Goal: Task Accomplishment & Management: Use online tool/utility

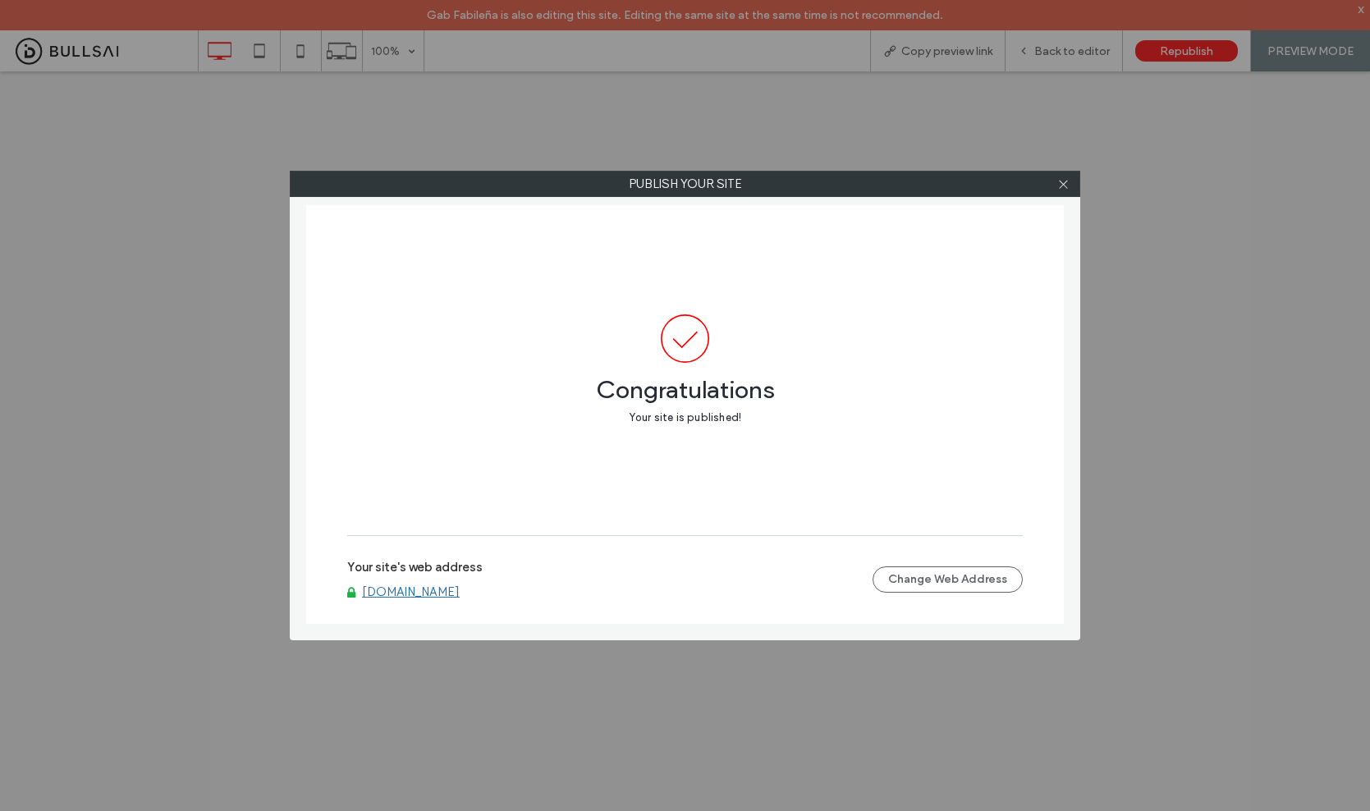
click at [1057, 186] on icon at bounding box center [1063, 184] width 12 height 12
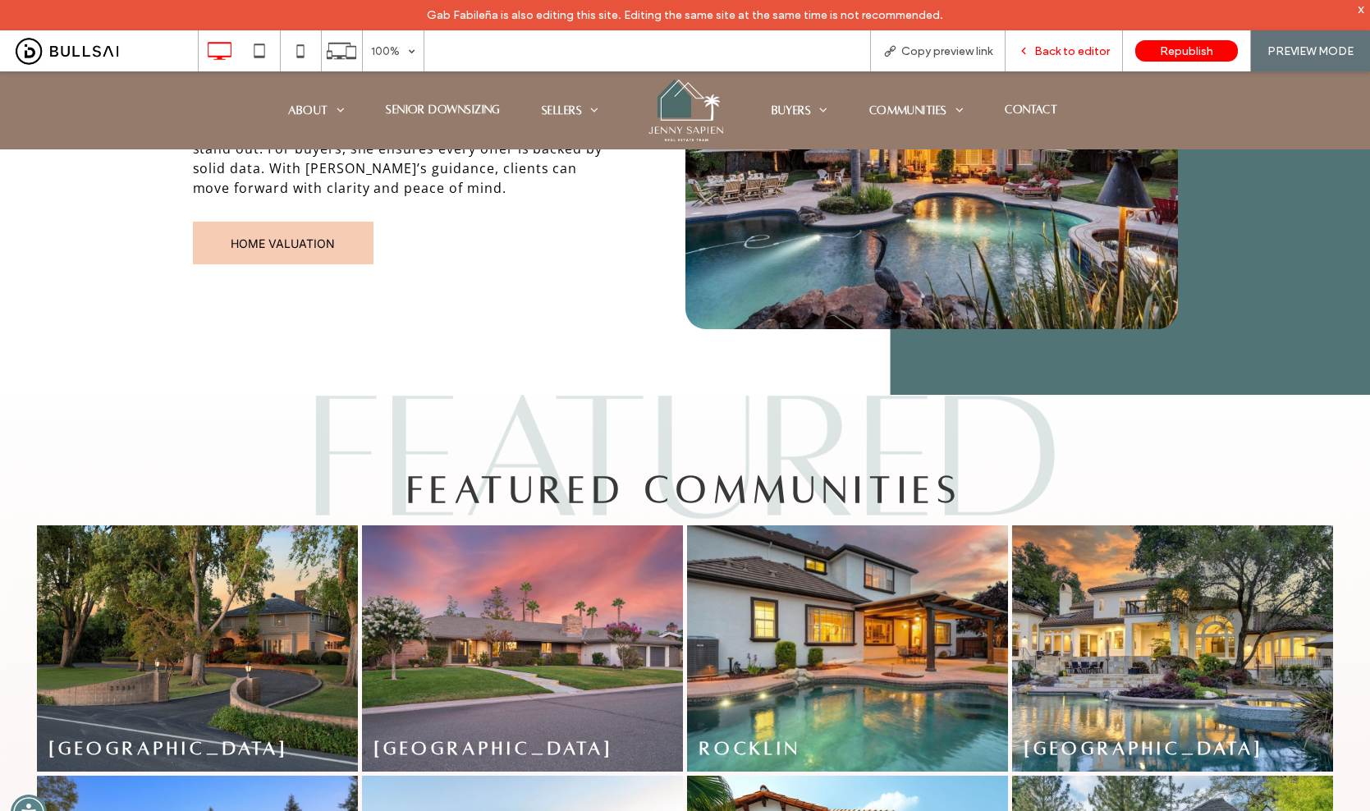
click at [1057, 49] on span "Back to editor" at bounding box center [1072, 51] width 76 height 14
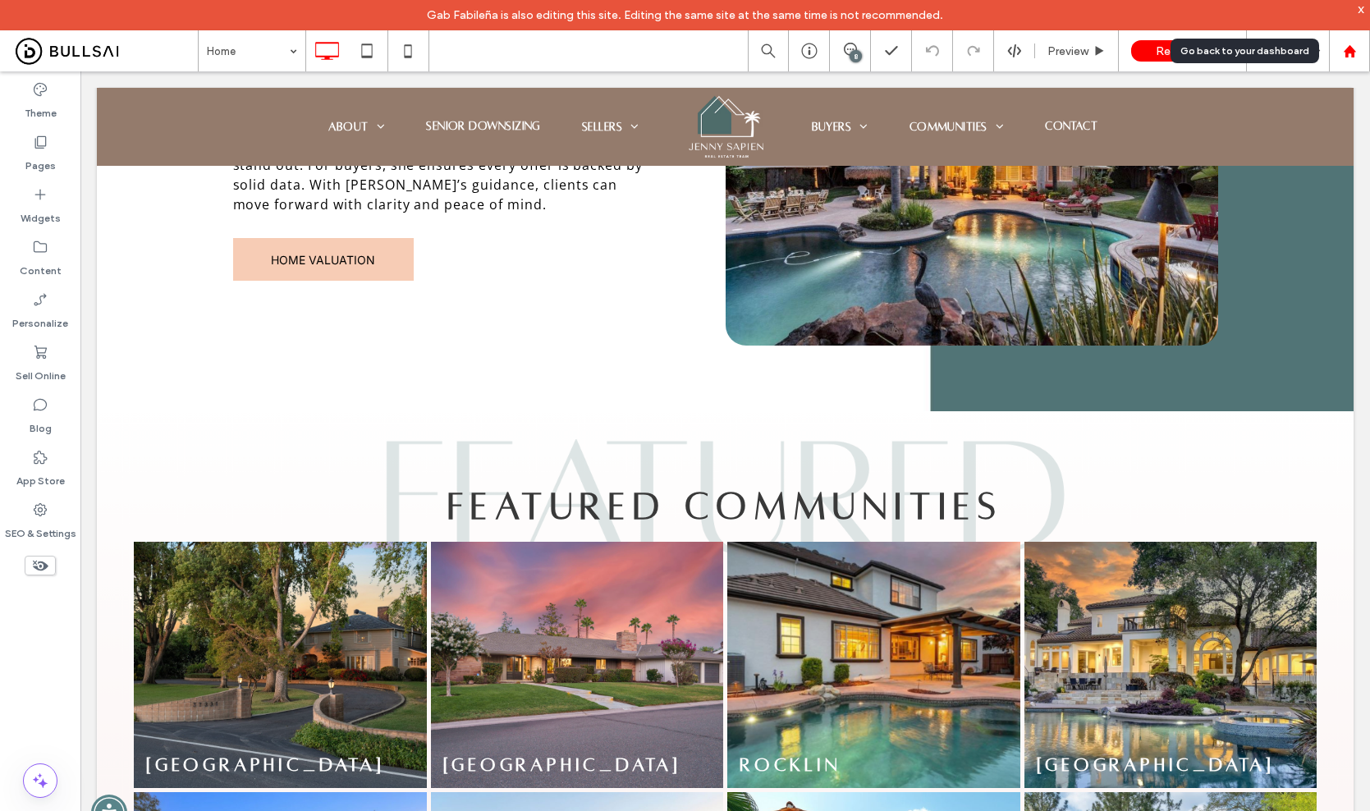
click at [1353, 46] on icon at bounding box center [1350, 51] width 14 height 14
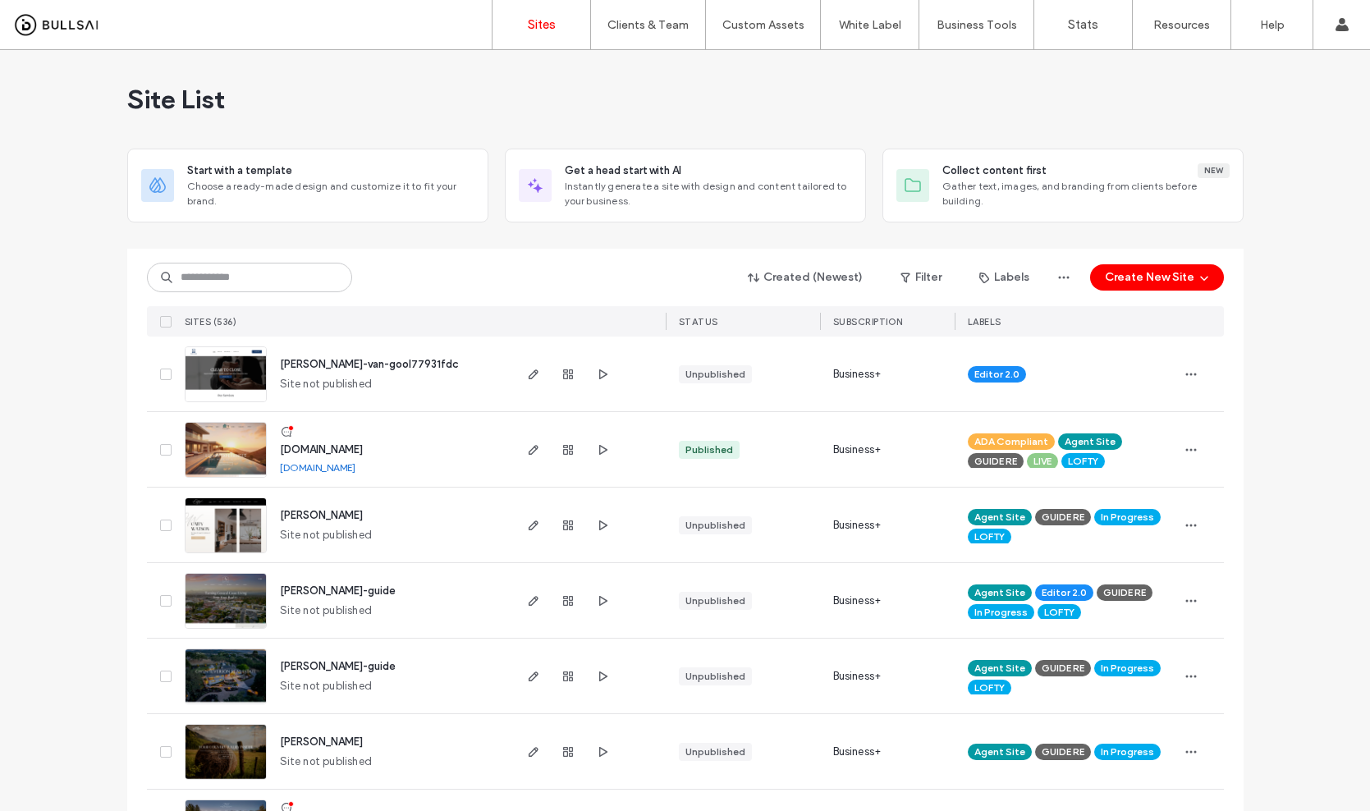
click at [277, 295] on div "Created (Newest) Filter Labels Create New Site SITES (536) STATUS SUBSCRIPTION …" at bounding box center [685, 293] width 1077 height 88
click at [285, 286] on input at bounding box center [249, 278] width 205 height 30
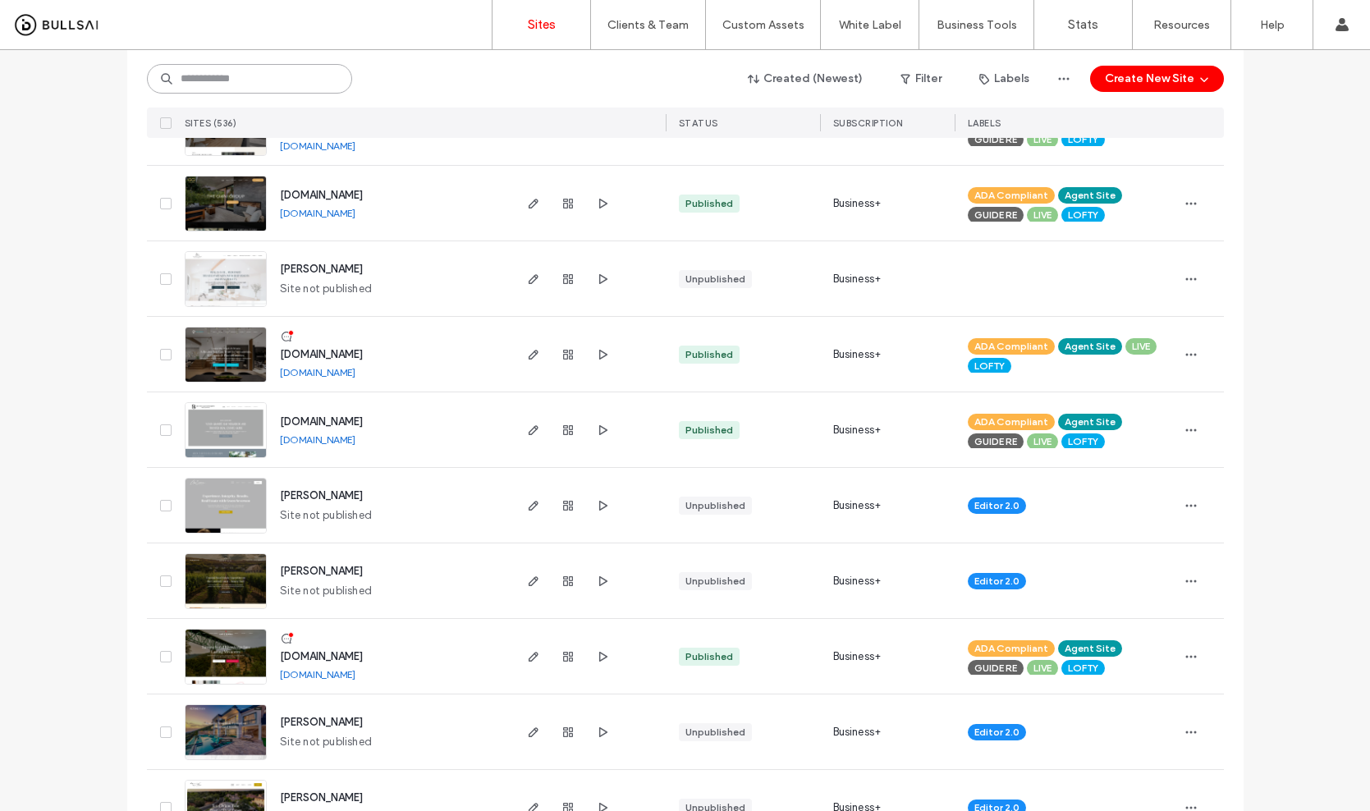
scroll to position [1706, 0]
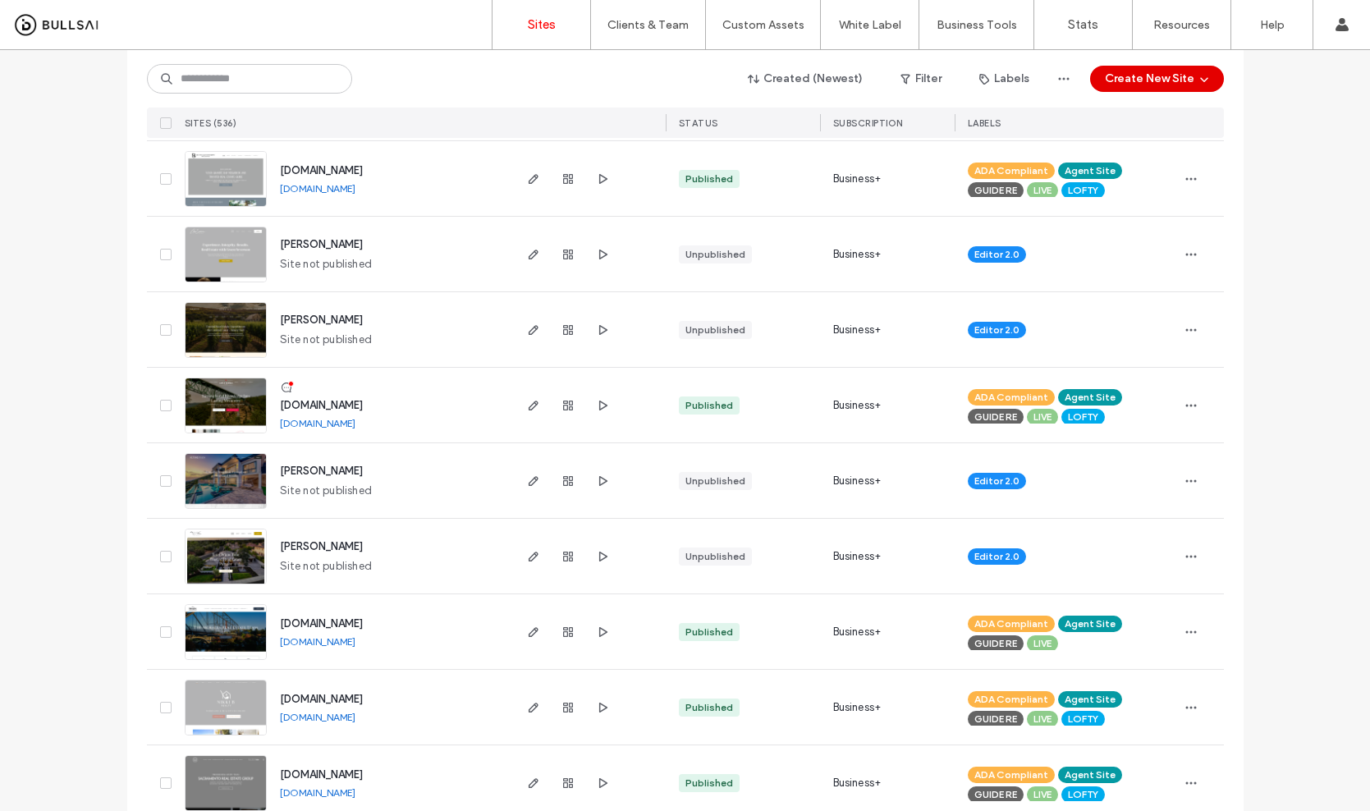
click at [1186, 89] on button "Create New Site" at bounding box center [1157, 79] width 134 height 26
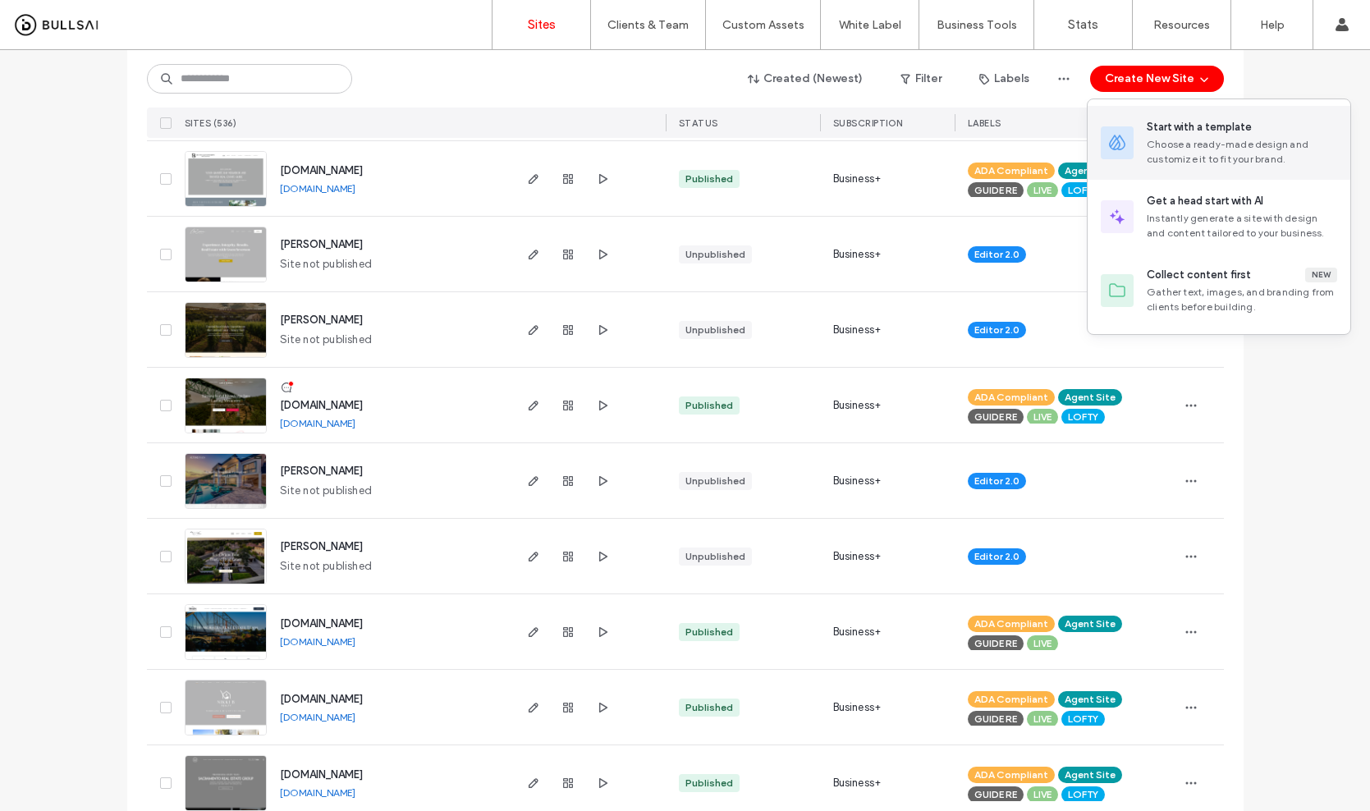
click at [1197, 135] on div "Start with a template Choose a ready-made design and customize it to fit your b…" at bounding box center [1242, 143] width 190 height 48
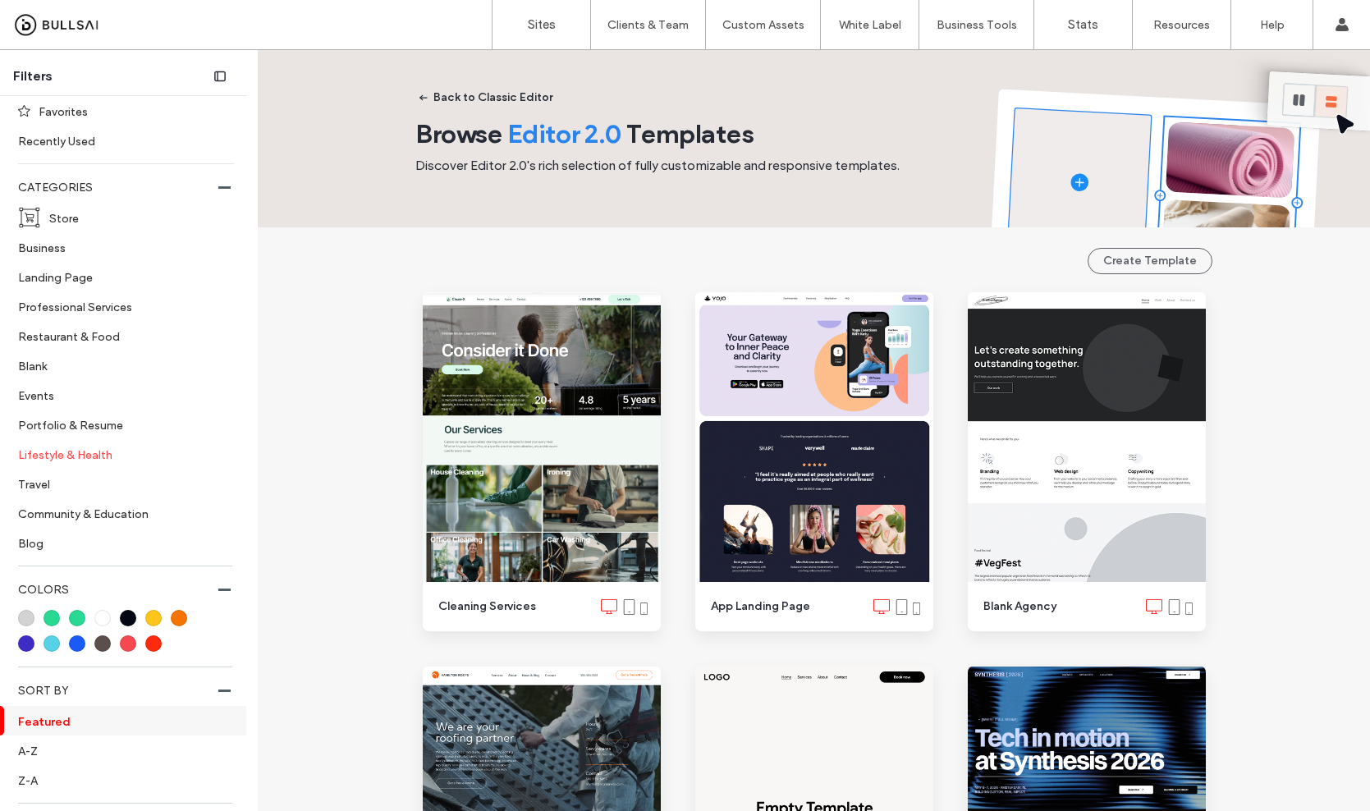
scroll to position [105, 0]
click at [98, 222] on label "Store" at bounding box center [134, 217] width 171 height 29
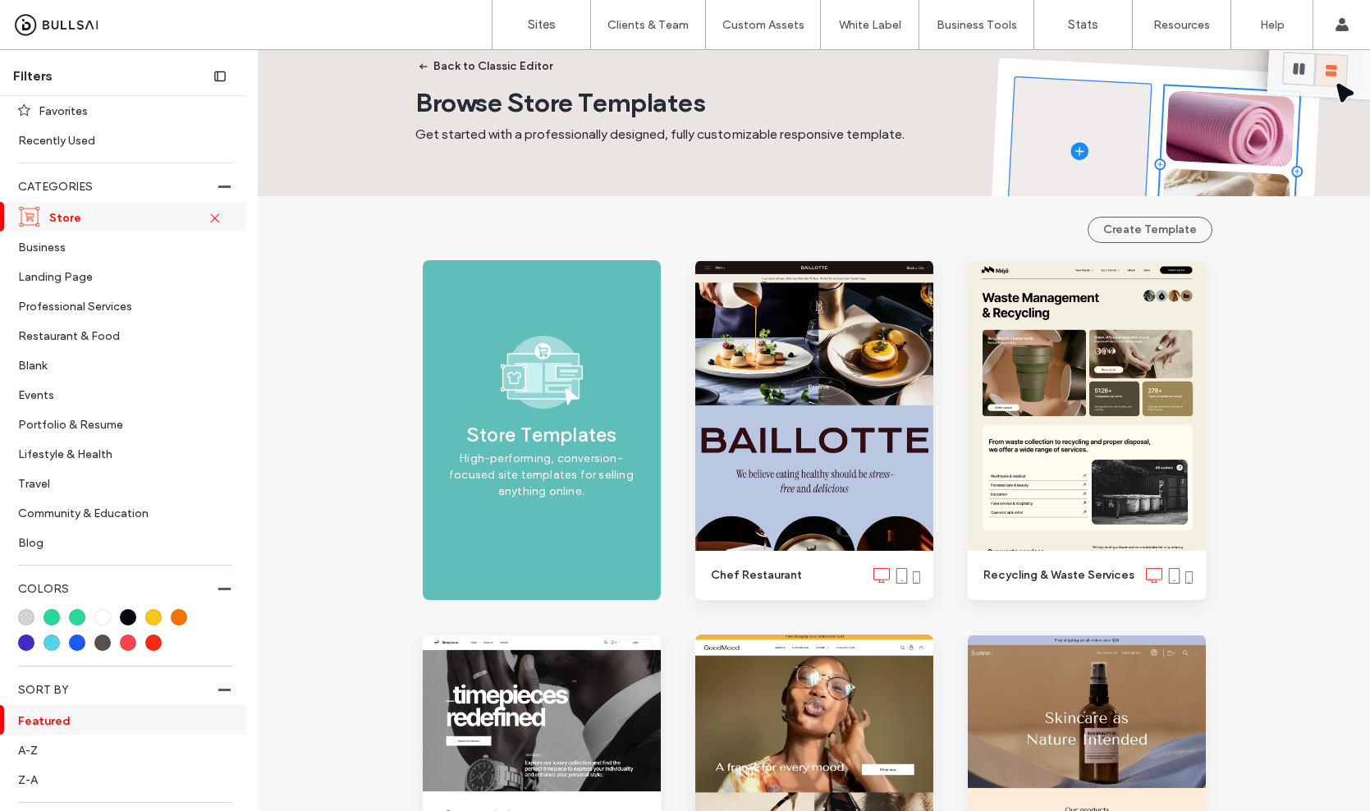
scroll to position [117, 0]
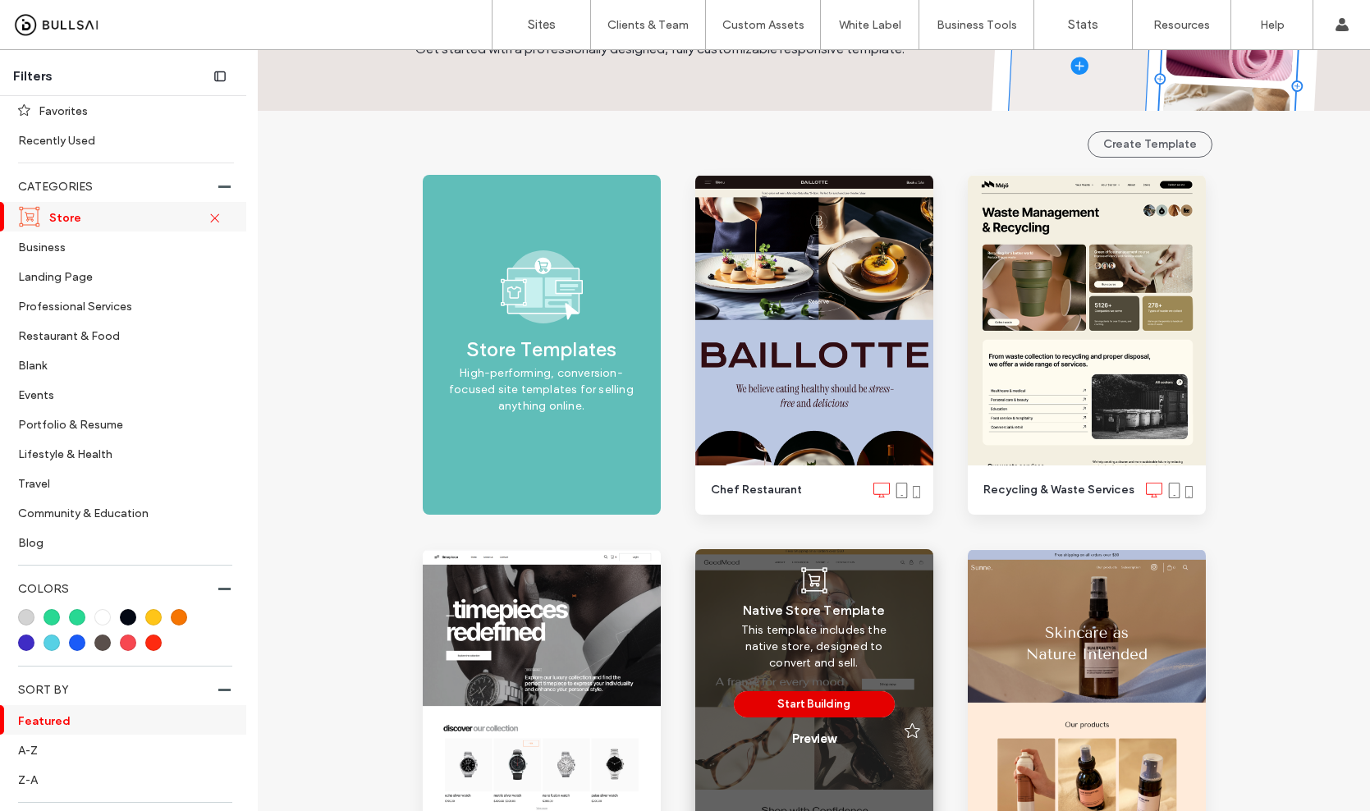
click at [799, 709] on button "Start Building" at bounding box center [814, 704] width 161 height 26
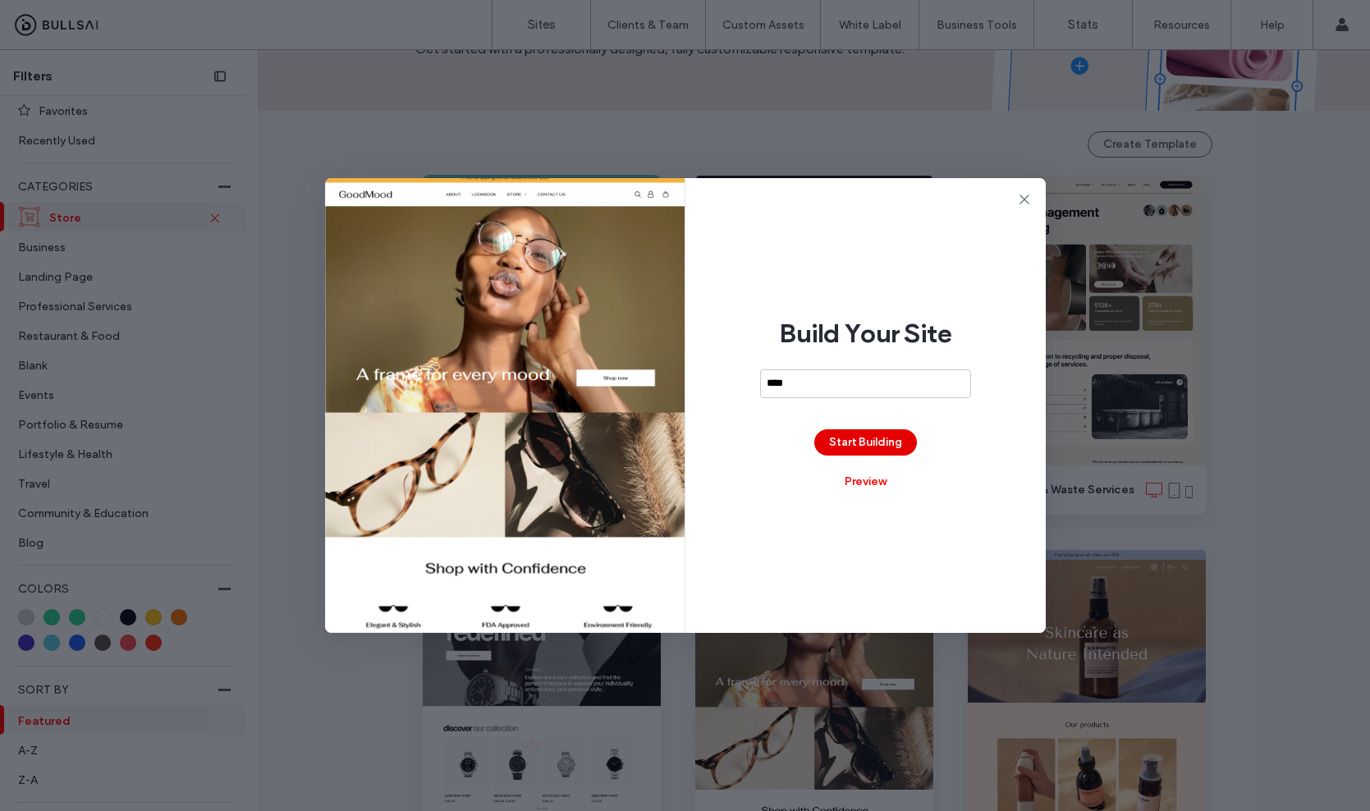
type input "****"
click at [865, 441] on button "Start Building" at bounding box center [865, 442] width 103 height 26
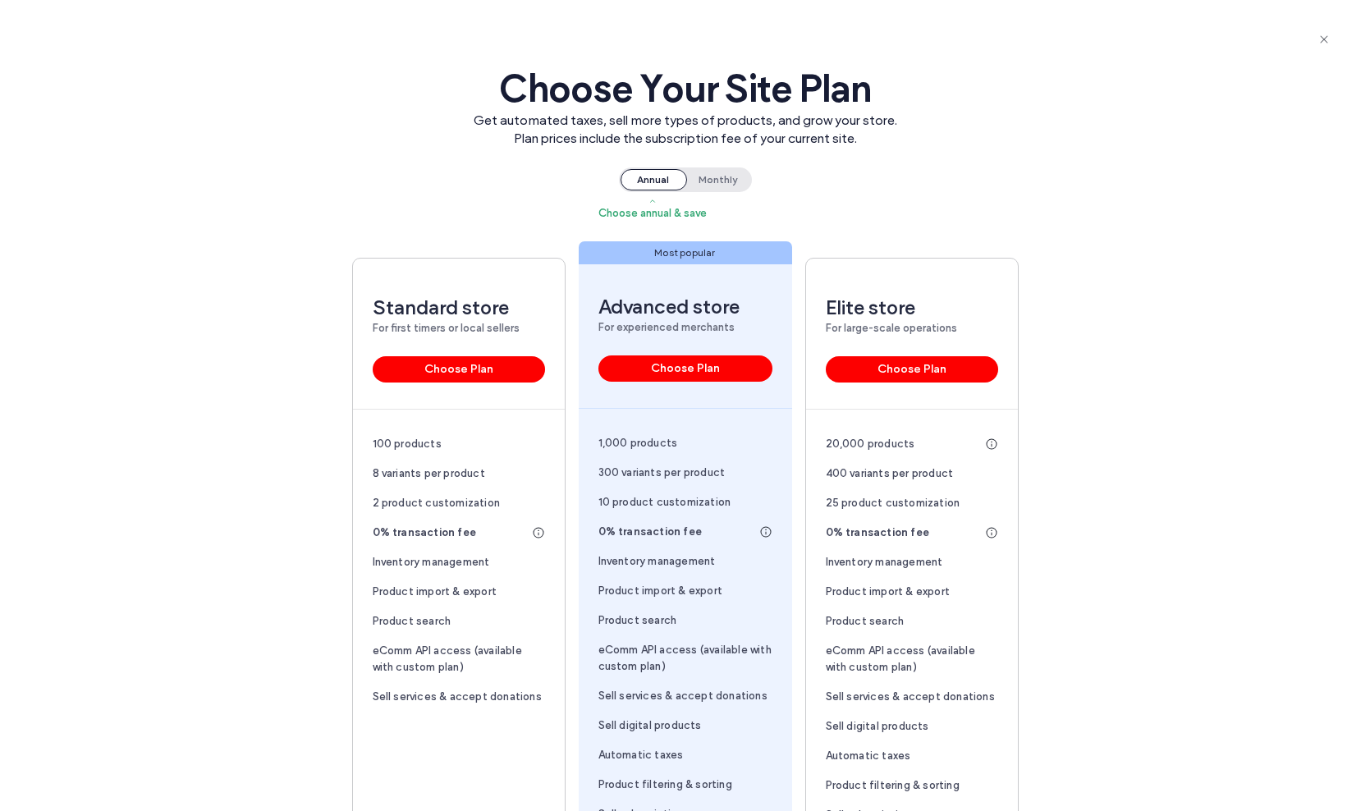
click at [708, 178] on span "Monthly" at bounding box center [717, 179] width 65 height 21
click at [1327, 37] on icon "button" at bounding box center [1324, 39] width 13 height 13
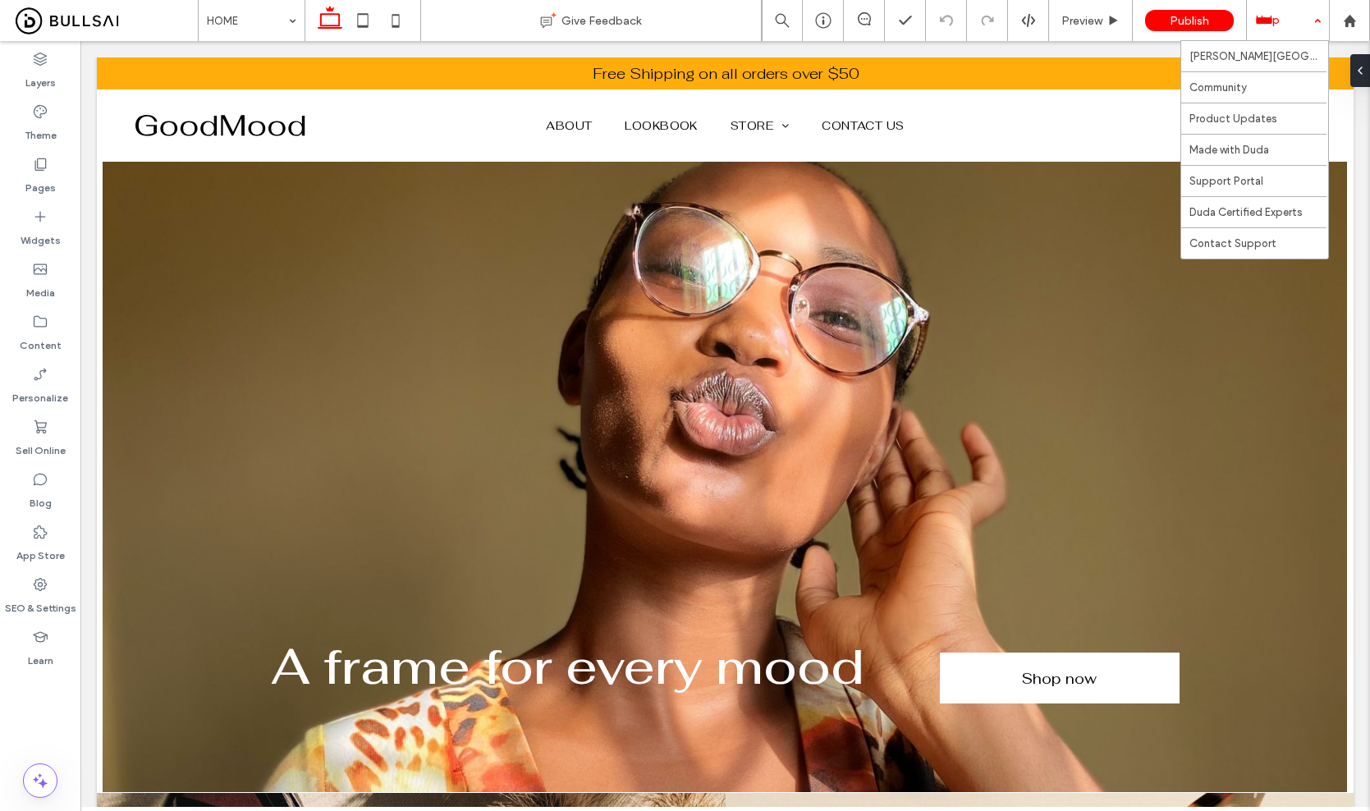
click at [1276, 29] on div "Help" at bounding box center [1288, 20] width 82 height 41
